Goal: Task Accomplishment & Management: Use online tool/utility

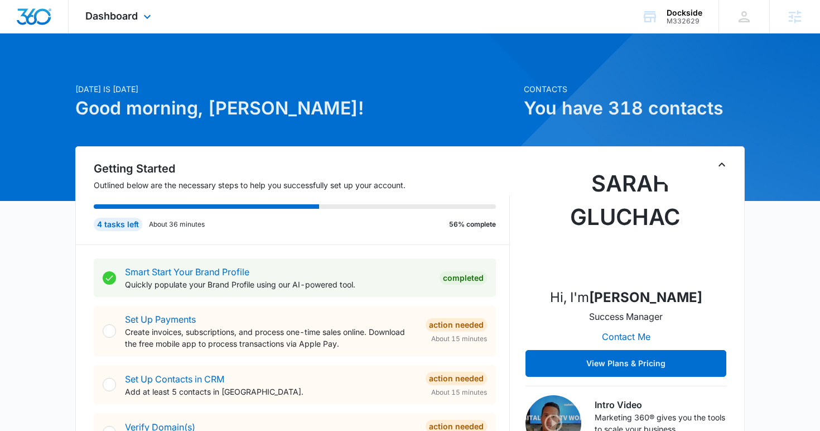
click at [107, 25] on div "Dashboard Apps Reputation Forms CRM Email Social Shop Content Ads Intelligence …" at bounding box center [120, 16] width 102 height 33
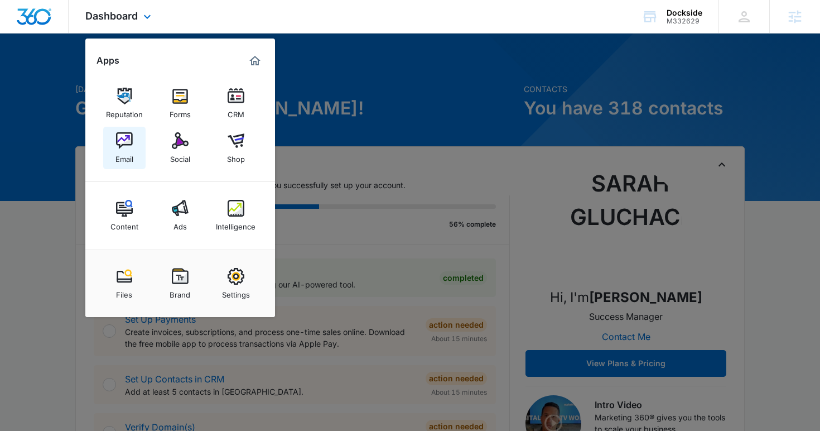
click at [133, 153] on div "Email" at bounding box center [125, 156] width 18 height 15
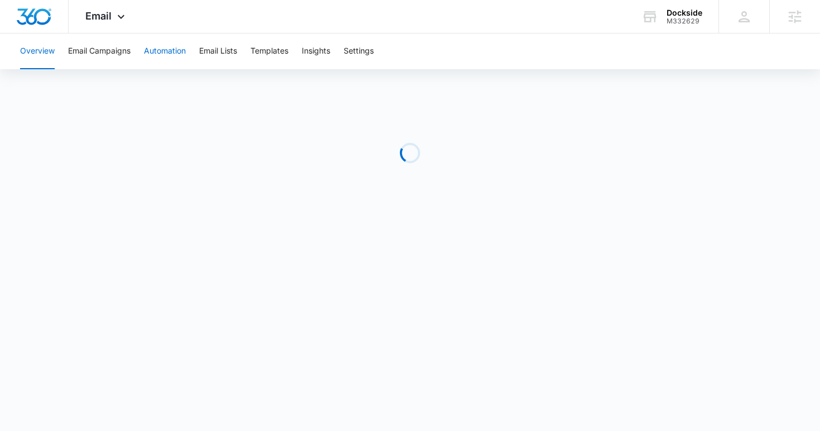
click at [173, 56] on button "Automation" at bounding box center [165, 51] width 42 height 36
click at [222, 57] on button "Email Lists" at bounding box center [218, 51] width 38 height 36
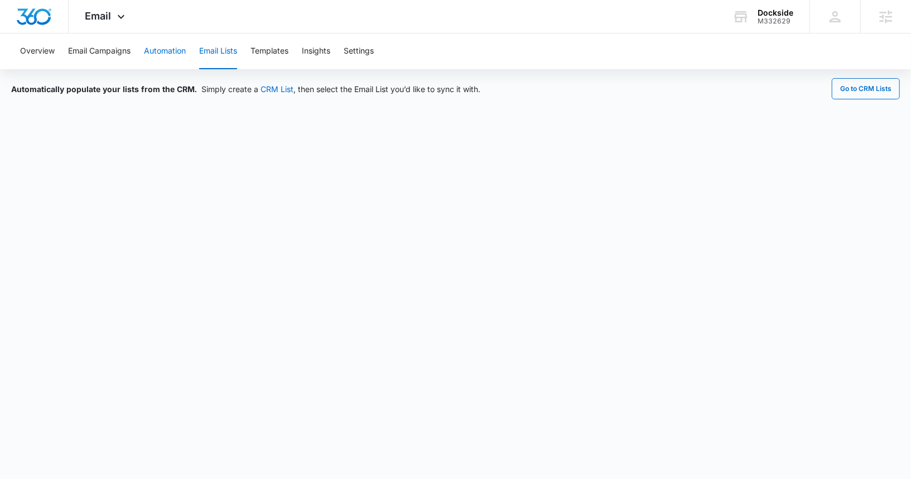
click at [170, 52] on button "Automation" at bounding box center [165, 51] width 42 height 36
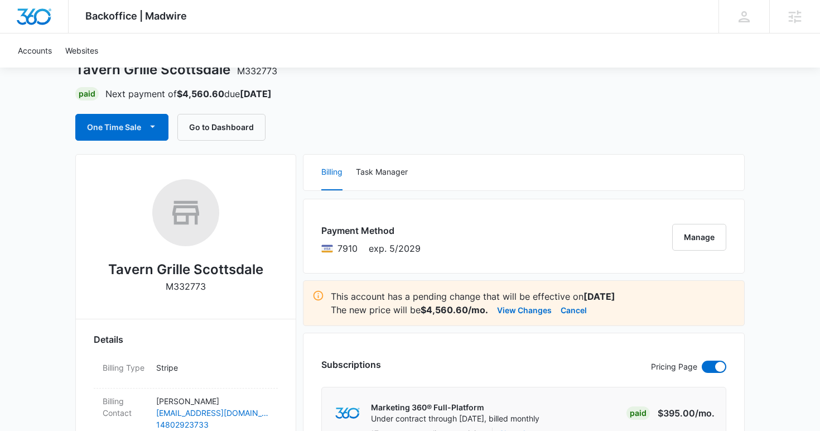
scroll to position [118, 0]
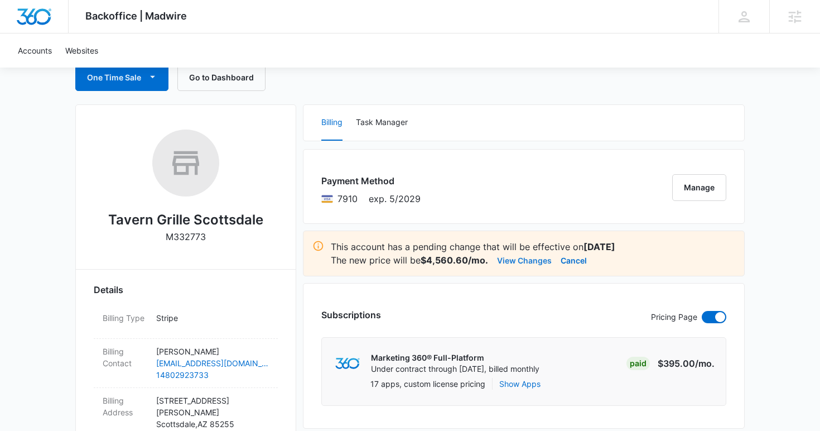
click at [518, 262] on button "View Changes" at bounding box center [524, 259] width 55 height 13
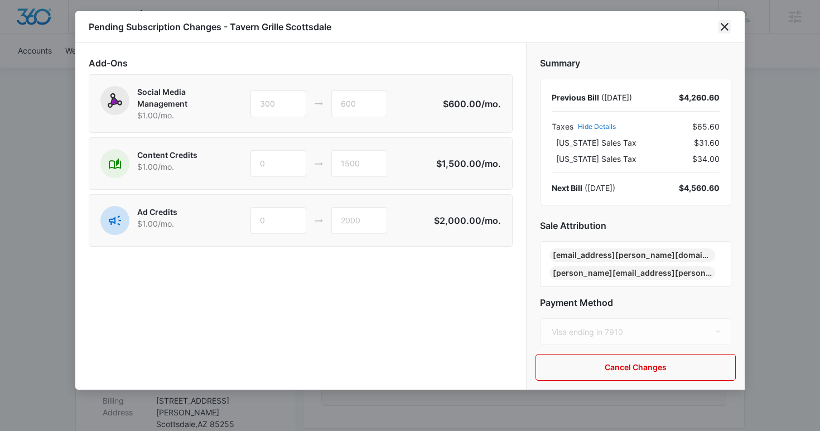
click at [722, 30] on icon "close" at bounding box center [724, 26] width 13 height 13
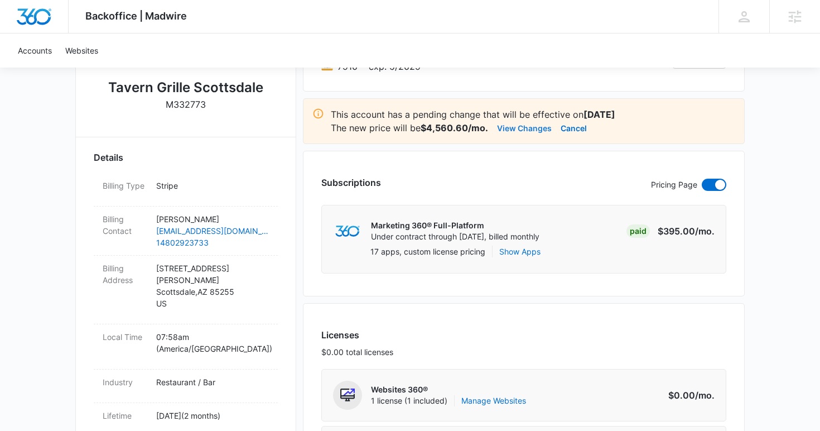
scroll to position [271, 0]
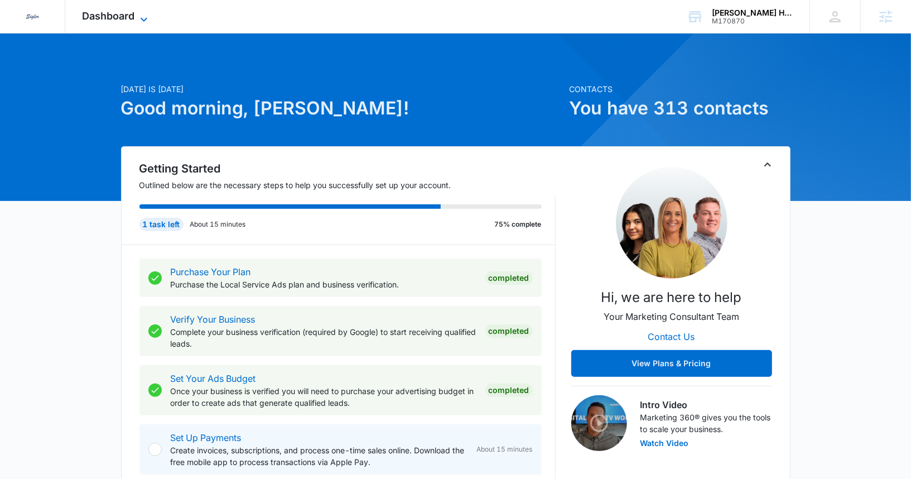
click at [133, 12] on span "Dashboard" at bounding box center [108, 16] width 52 height 12
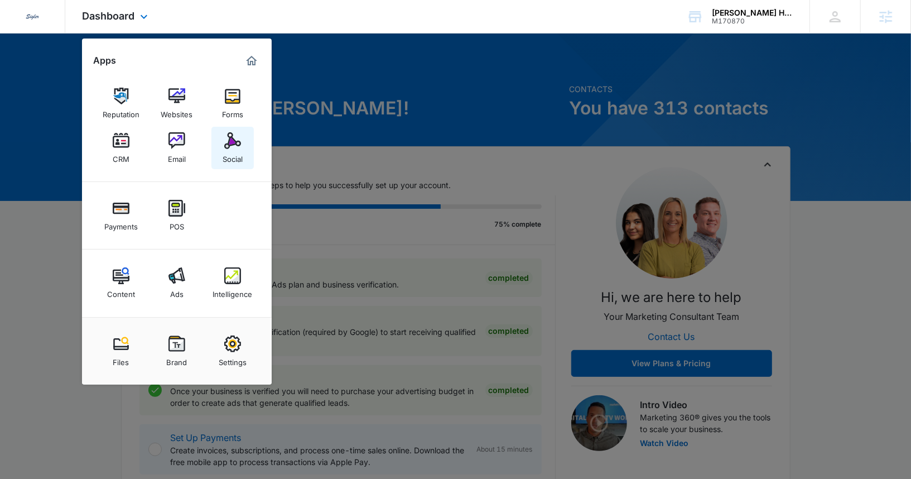
click at [230, 152] on div "Social" at bounding box center [233, 156] width 20 height 15
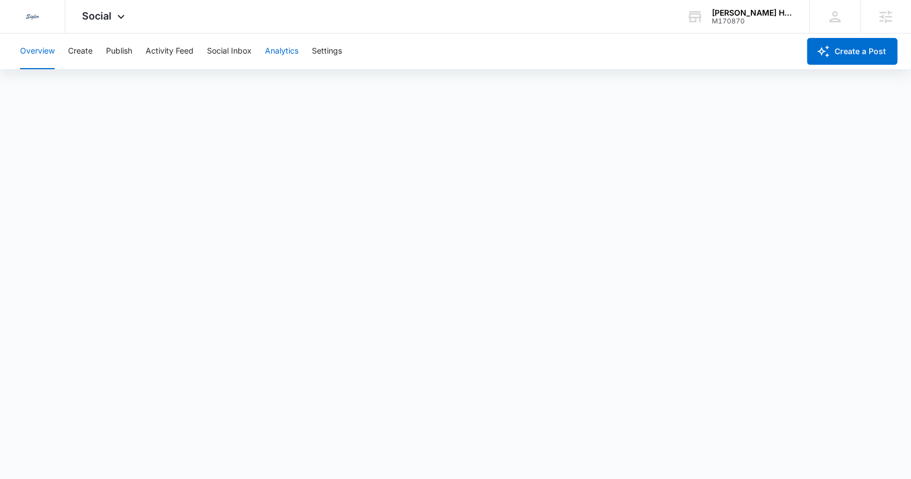
click at [280, 49] on button "Analytics" at bounding box center [281, 51] width 33 height 36
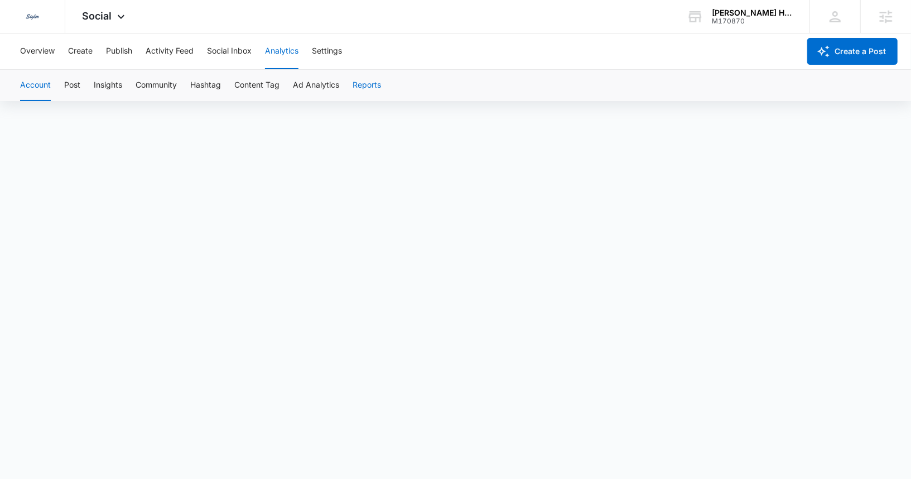
click at [365, 95] on button "Reports" at bounding box center [367, 85] width 28 height 31
click at [372, 89] on button "Reports" at bounding box center [367, 85] width 28 height 31
